Goal: Transaction & Acquisition: Subscribe to service/newsletter

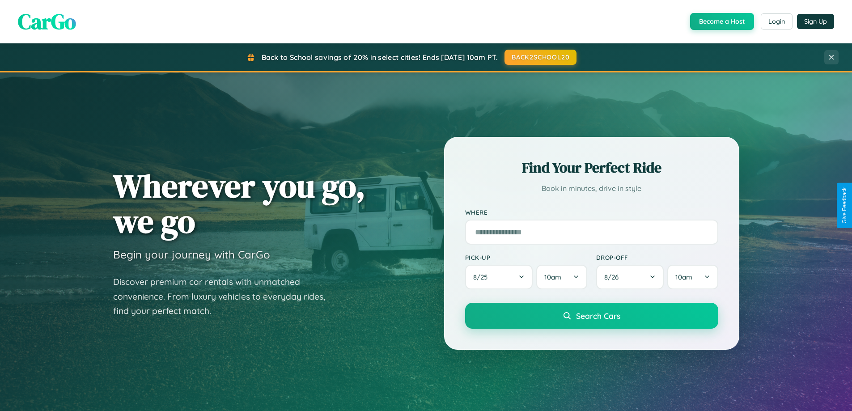
scroll to position [385, 0]
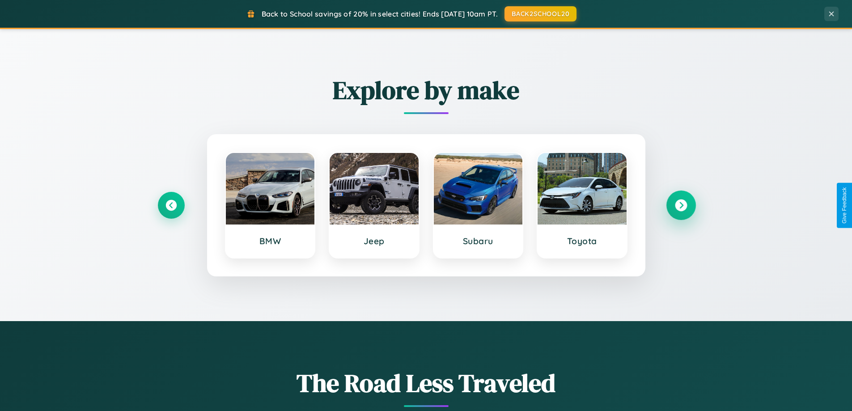
click at [680, 205] on icon at bounding box center [681, 205] width 12 height 12
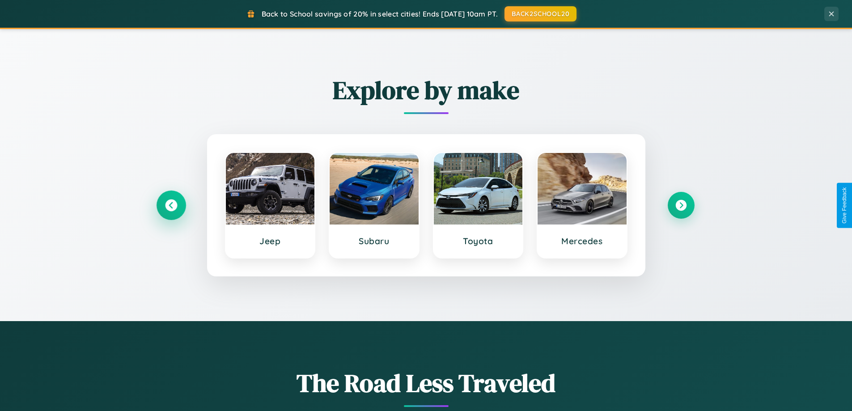
click at [171, 205] on icon at bounding box center [171, 205] width 12 height 12
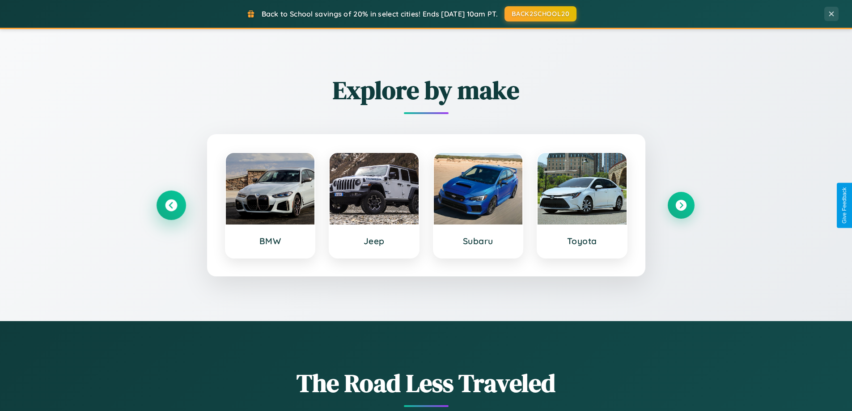
click at [171, 205] on icon at bounding box center [171, 205] width 12 height 12
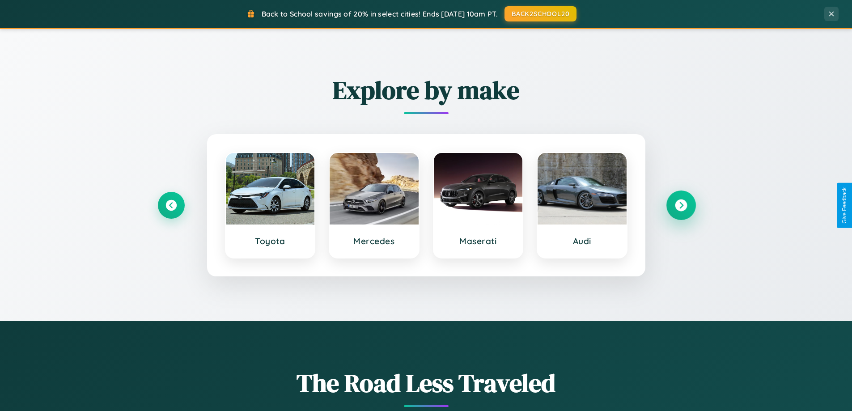
click at [680, 205] on icon at bounding box center [681, 205] width 12 height 12
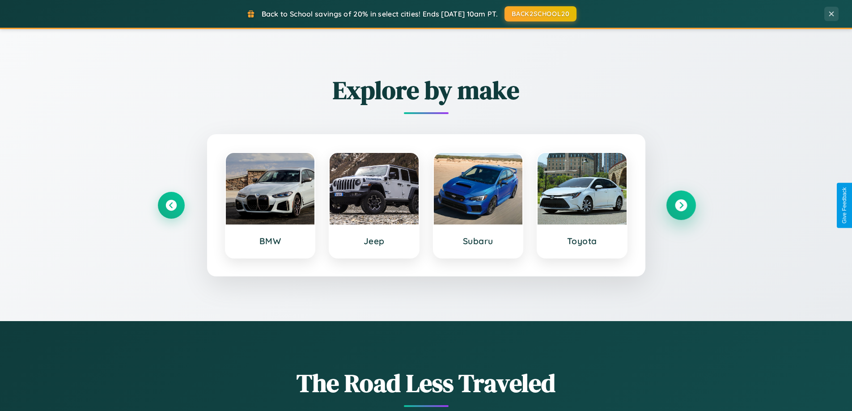
click at [680, 205] on icon at bounding box center [681, 205] width 12 height 12
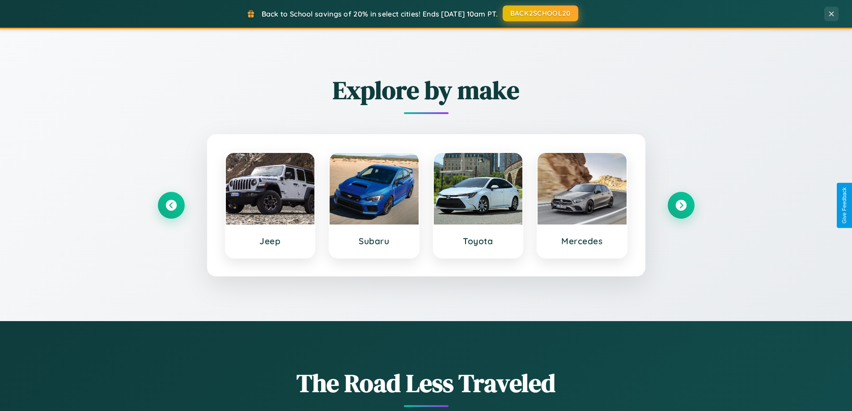
click at [540, 14] on button "BACK2SCHOOL20" at bounding box center [541, 13] width 76 height 16
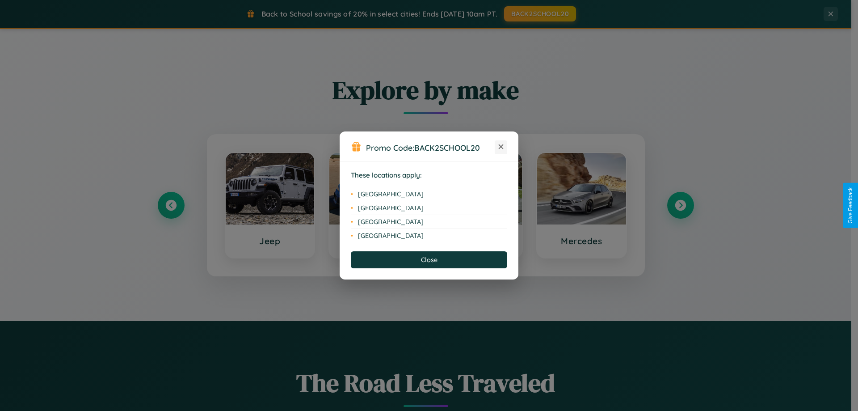
click at [501, 147] on icon at bounding box center [501, 146] width 5 height 5
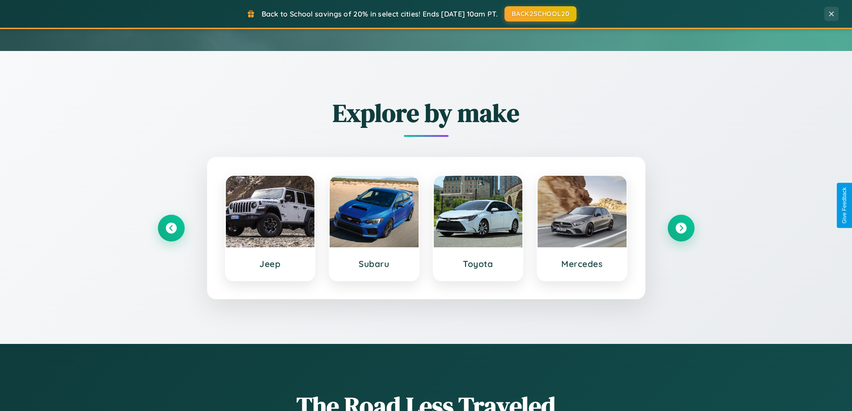
scroll to position [0, 0]
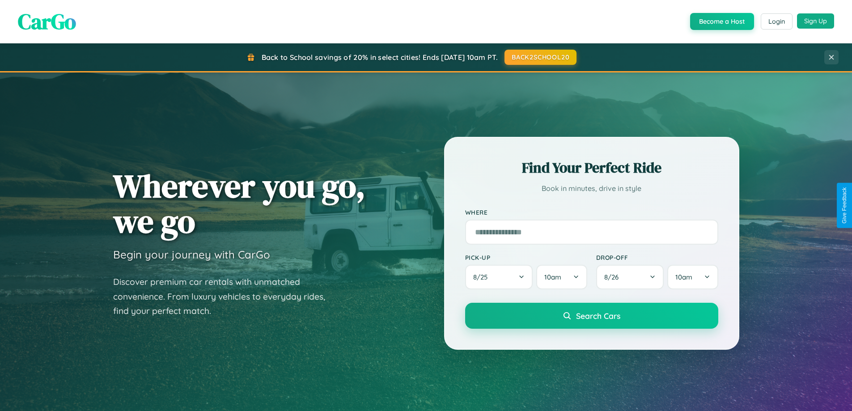
click at [815, 21] on button "Sign Up" at bounding box center [815, 20] width 37 height 15
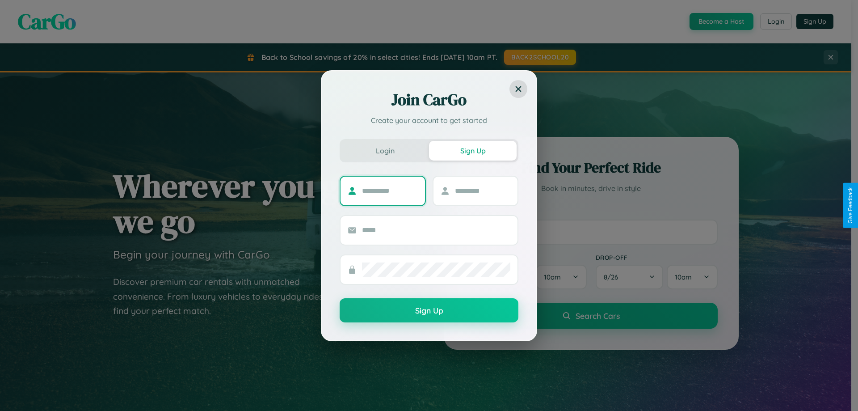
click at [390, 190] on input "text" at bounding box center [390, 191] width 56 height 14
type input "******"
click at [482, 190] on input "text" at bounding box center [483, 191] width 56 height 14
type input "*****"
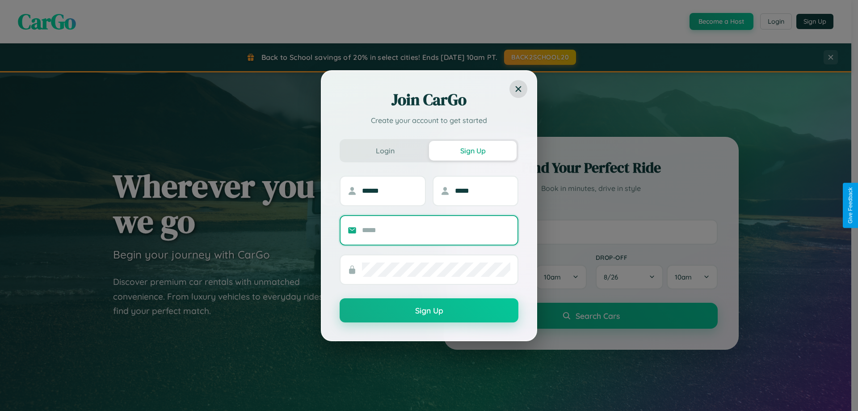
click at [436, 230] on input "text" at bounding box center [436, 230] width 148 height 14
type input "**********"
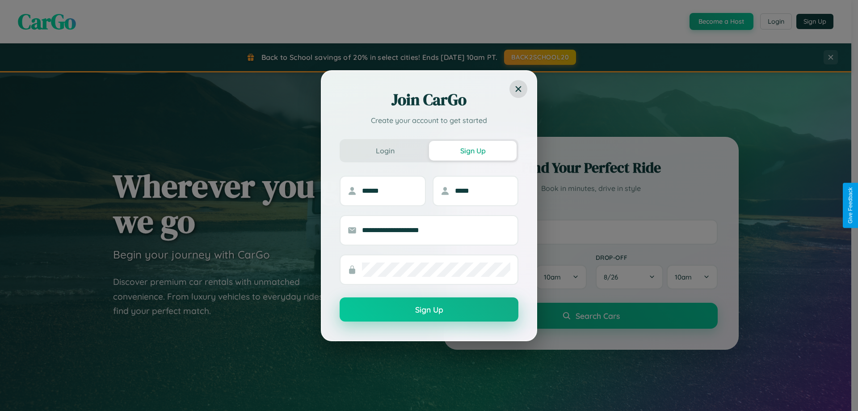
click at [429, 310] on button "Sign Up" at bounding box center [429, 309] width 179 height 24
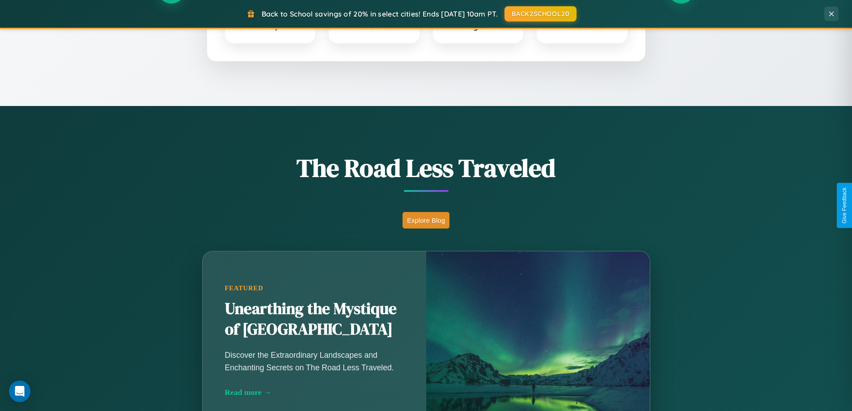
scroll to position [615, 0]
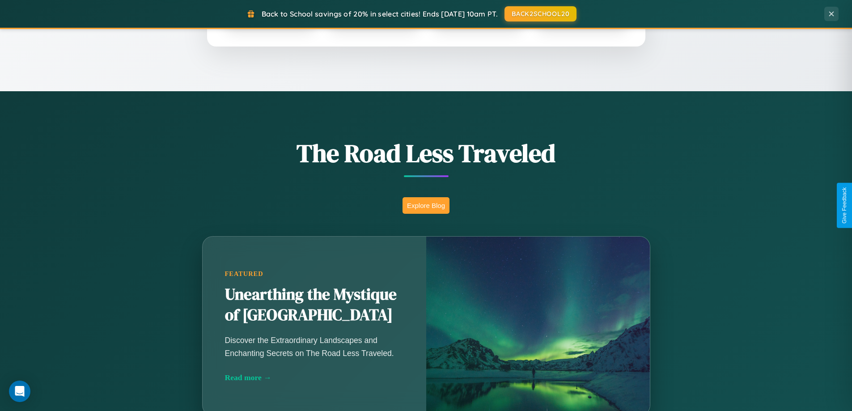
click at [426, 205] on button "Explore Blog" at bounding box center [425, 205] width 47 height 17
